Goal: Transaction & Acquisition: Purchase product/service

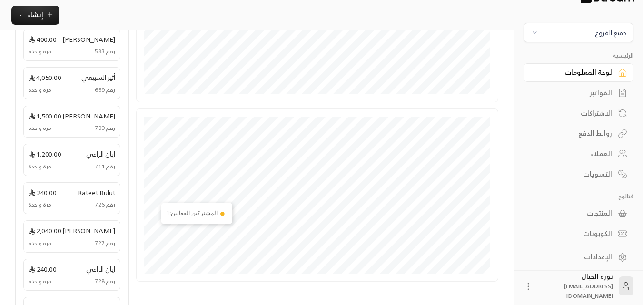
scroll to position [286, 0]
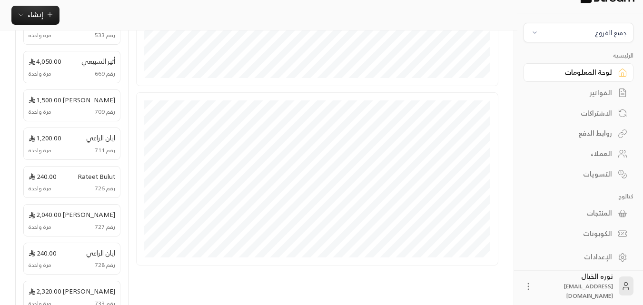
click at [592, 95] on div "الفواتير" at bounding box center [574, 93] width 77 height 10
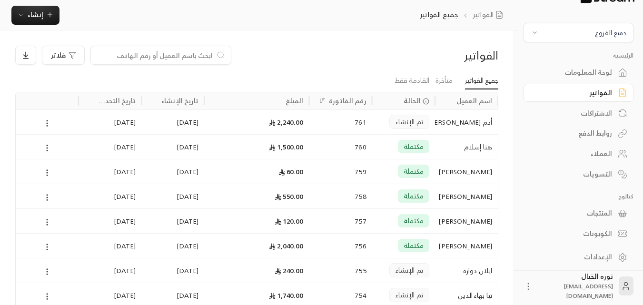
click at [570, 37] on span "جميع الفروع" at bounding box center [579, 32] width 98 height 11
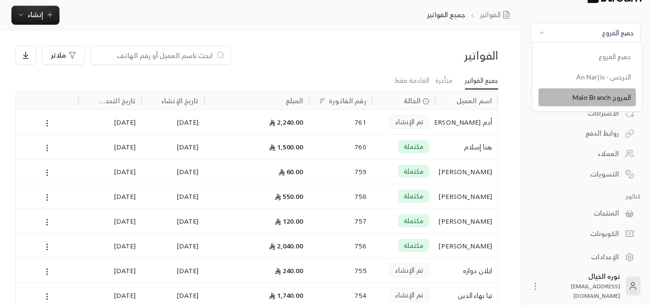
click at [588, 96] on li "المروج Main Branch" at bounding box center [588, 97] width 98 height 19
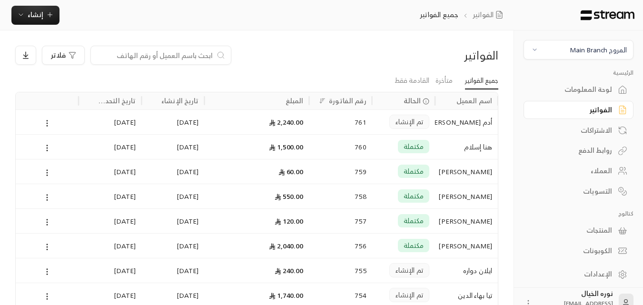
click at [166, 57] on input at bounding box center [155, 55] width 116 height 10
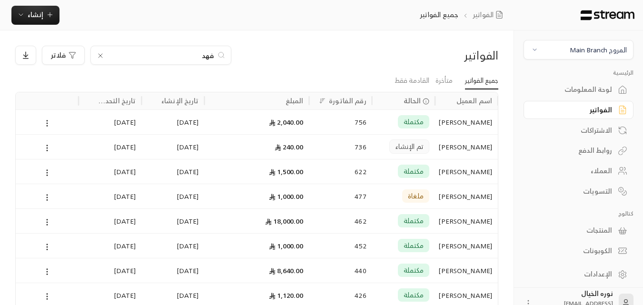
type input "فهد"
click at [383, 148] on div "تم الإنشاء" at bounding box center [403, 147] width 51 height 24
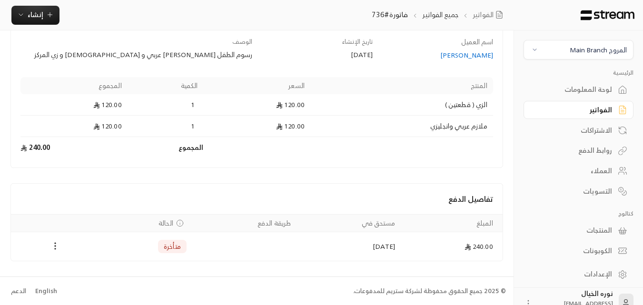
scroll to position [79, 0]
click at [53, 248] on icon "Payments" at bounding box center [55, 246] width 10 height 10
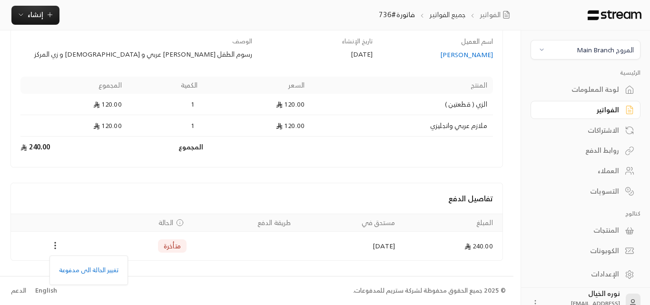
click at [150, 200] on div at bounding box center [325, 152] width 650 height 305
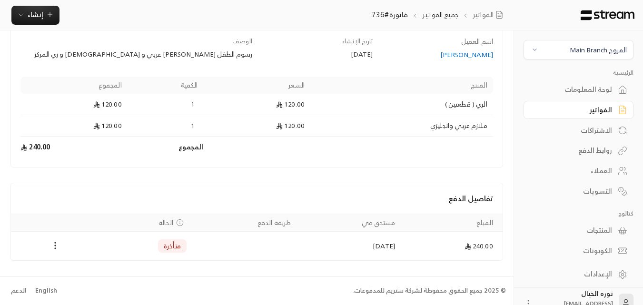
click at [473, 58] on div "[PERSON_NAME]" at bounding box center [437, 55] width 111 height 10
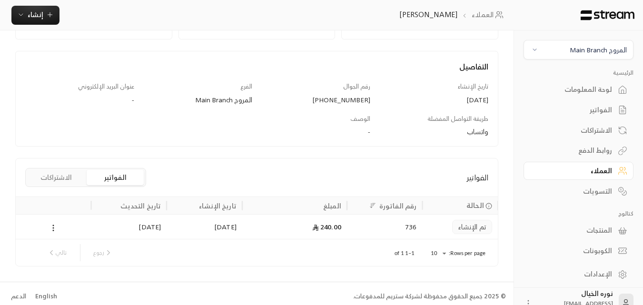
scroll to position [95, 0]
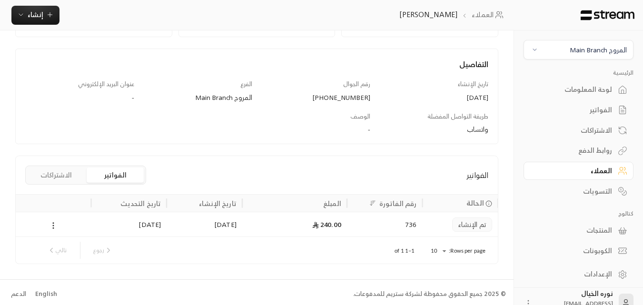
click at [463, 224] on span "تم الإنشاء" at bounding box center [473, 225] width 28 height 10
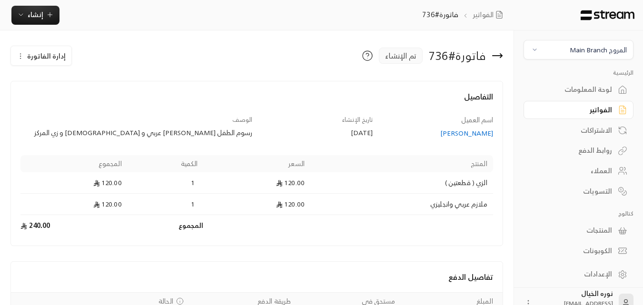
click at [33, 61] on button "إدارة الفاتورة" at bounding box center [41, 55] width 60 height 19
click at [65, 100] on span "إلغاء" at bounding box center [66, 101] width 10 height 8
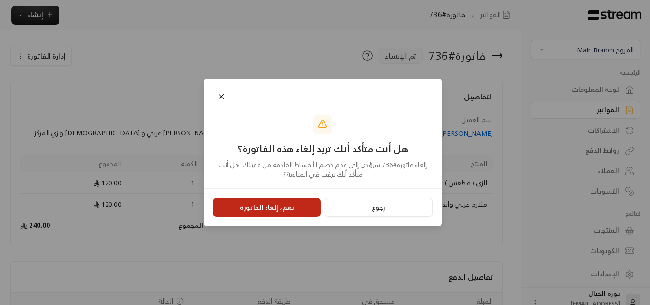
click at [265, 202] on button "نعم، إلغاء الفاتورة" at bounding box center [267, 207] width 108 height 19
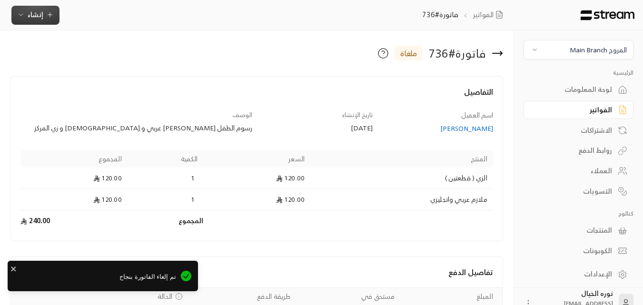
click at [46, 14] on icon "button" at bounding box center [50, 15] width 8 height 8
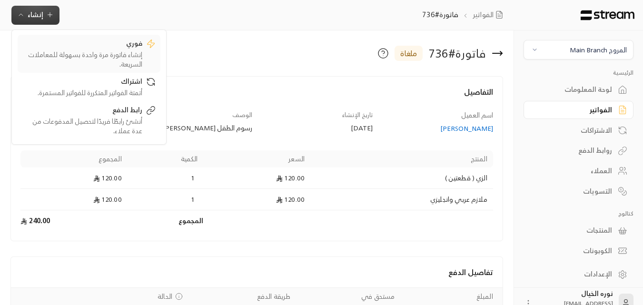
click at [120, 56] on div "إنشاء فاتورة مرة واحدة بسهولة للمعاملات السريعة." at bounding box center [82, 59] width 120 height 19
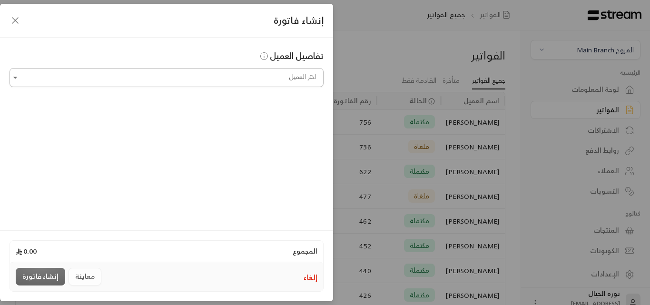
click at [203, 84] on input "اختر العميل" at bounding box center [167, 78] width 314 height 17
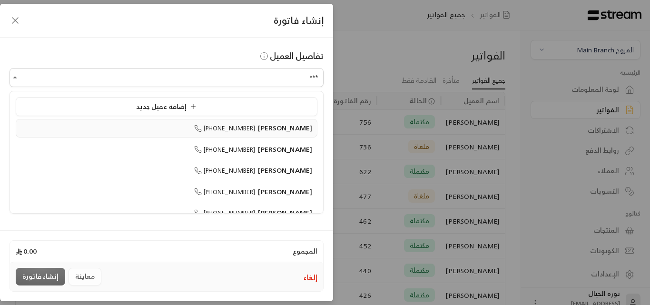
click at [256, 131] on span "[PHONE_NUMBER]" at bounding box center [224, 128] width 61 height 11
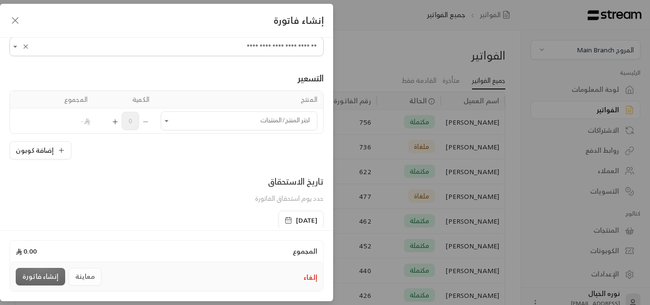
scroll to position [48, 0]
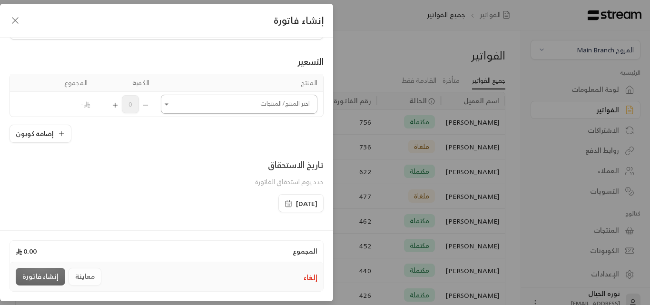
type input "**********"
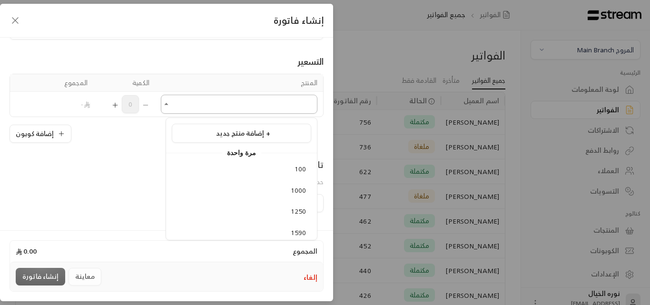
click at [232, 103] on input "اختر العميل" at bounding box center [239, 104] width 157 height 17
type input "***"
click at [170, 103] on icon "Open" at bounding box center [167, 105] width 10 height 10
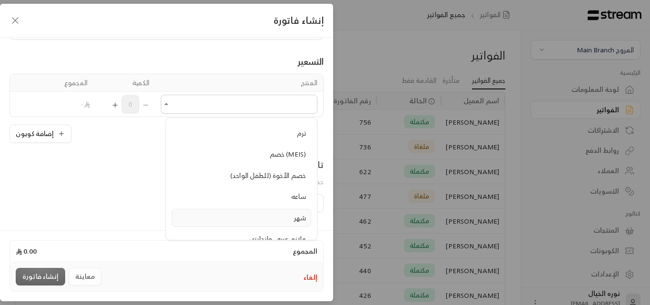
scroll to position [952, 0]
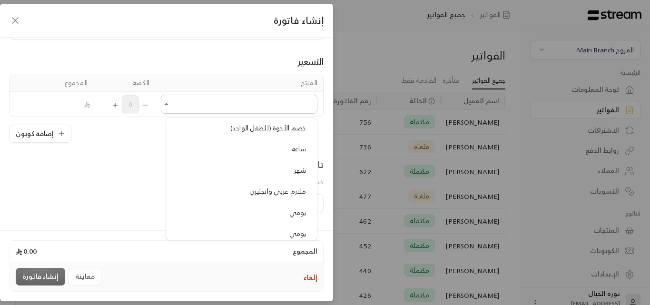
click at [280, 184] on li "ملازم عربي وانجليزي" at bounding box center [242, 191] width 140 height 19
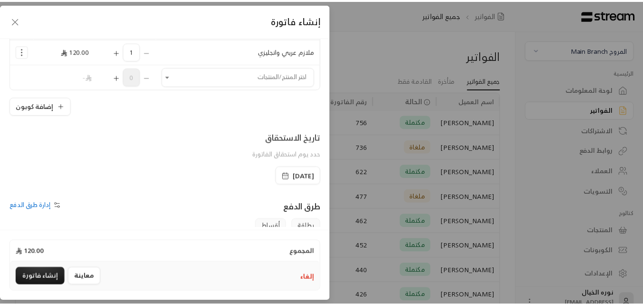
scroll to position [199, 0]
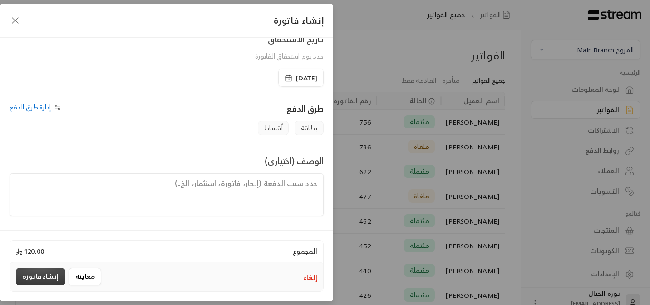
click at [36, 283] on button "إنشاء فاتورة" at bounding box center [41, 277] width 50 height 18
